Goal: Task Accomplishment & Management: Use online tool/utility

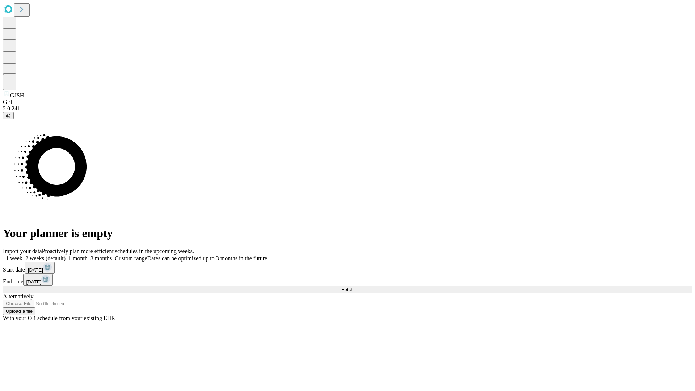
click at [353, 287] on span "Fetch" at bounding box center [347, 289] width 12 height 5
